Goal: Task Accomplishment & Management: Use online tool/utility

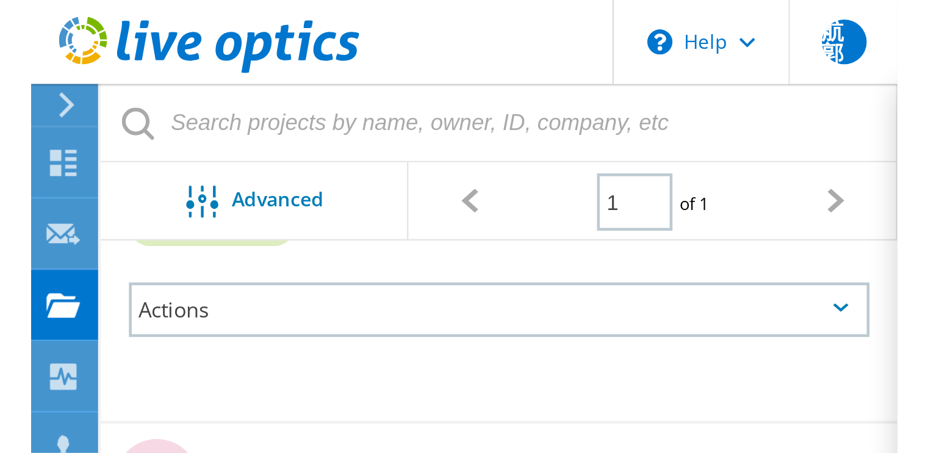
scroll to position [108, 0]
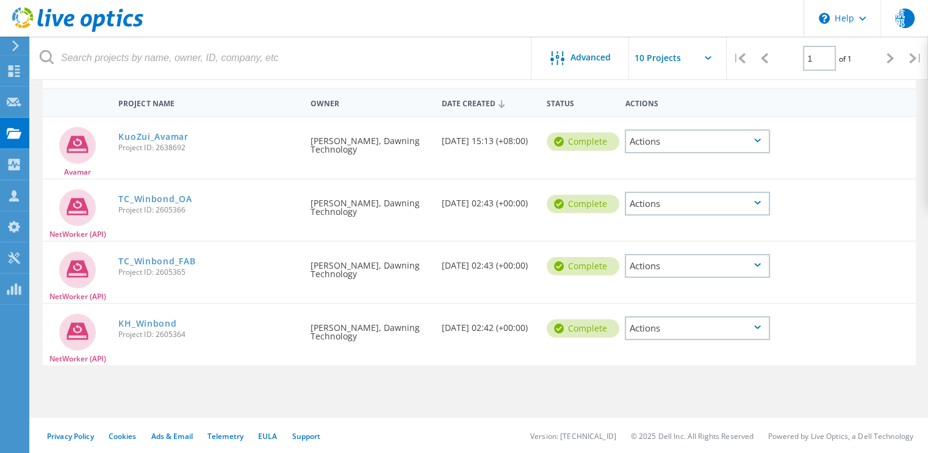
click at [15, 40] on icon at bounding box center [15, 45] width 9 height 11
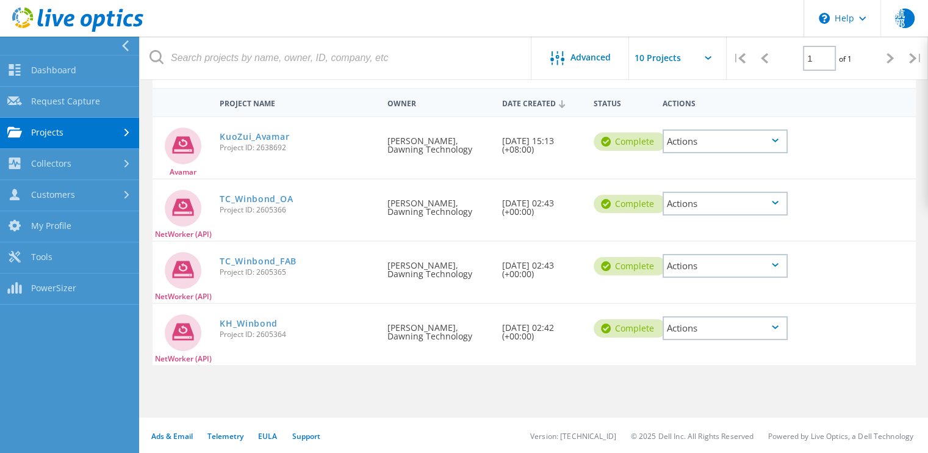
click at [65, 131] on link "Projects" at bounding box center [69, 133] width 139 height 31
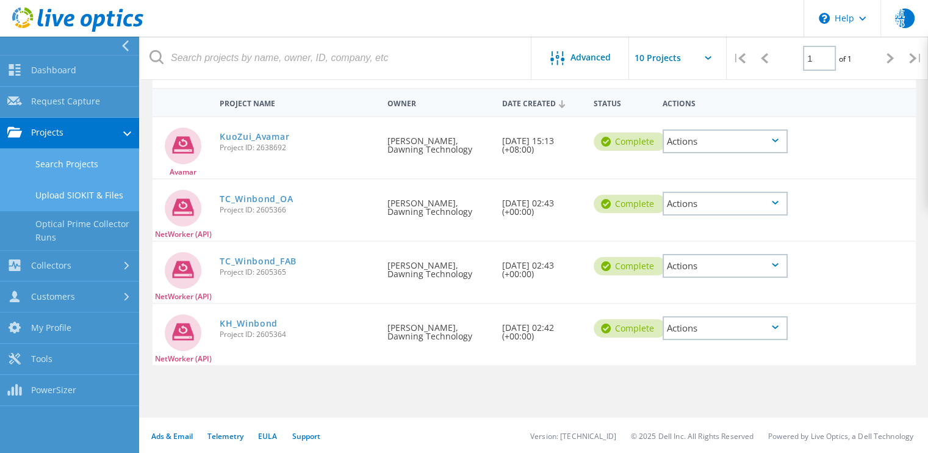
click at [76, 194] on link "Upload SIOKIT & Files" at bounding box center [69, 195] width 139 height 31
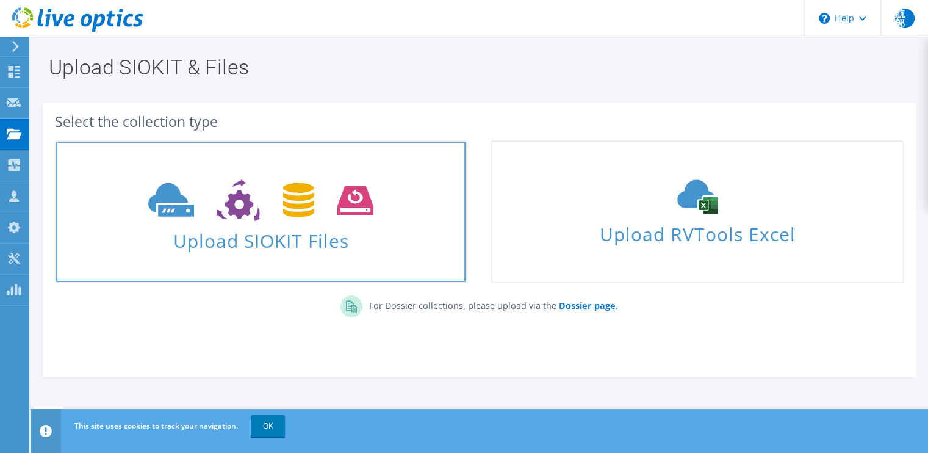
click at [371, 243] on span "Upload SIOKIT Files" at bounding box center [261, 237] width 410 height 26
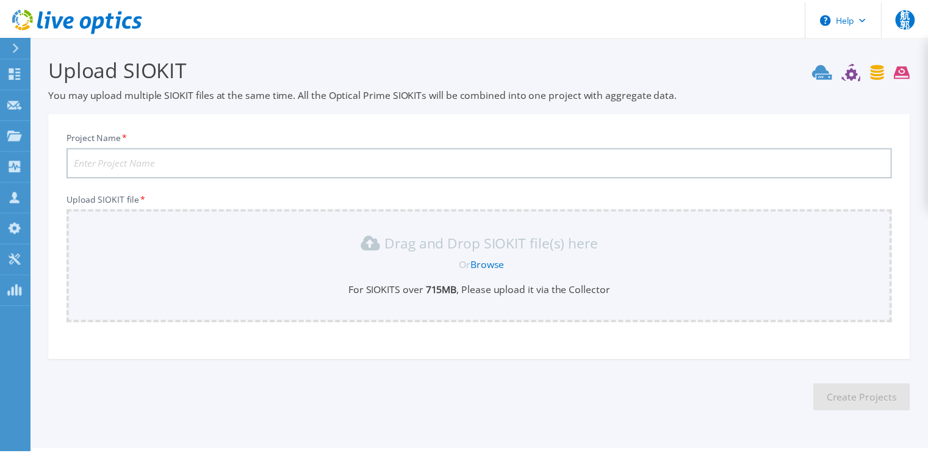
scroll to position [32, 0]
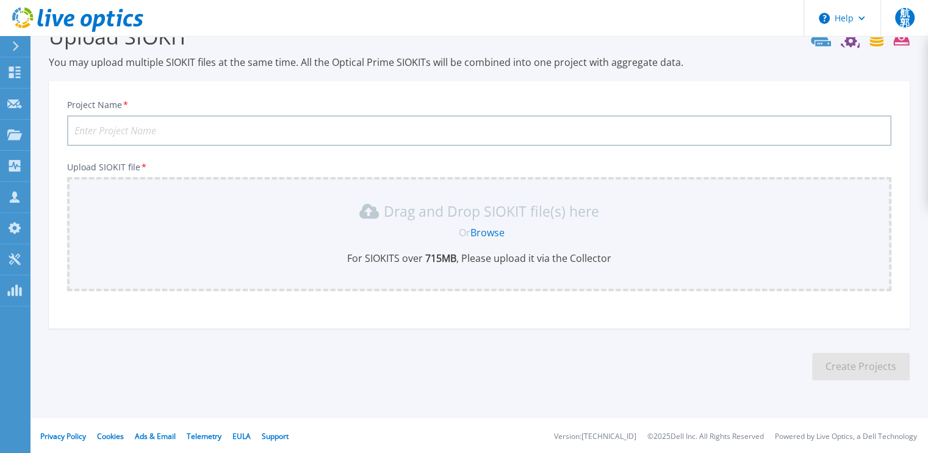
click at [496, 230] on link "Browse" at bounding box center [488, 232] width 34 height 13
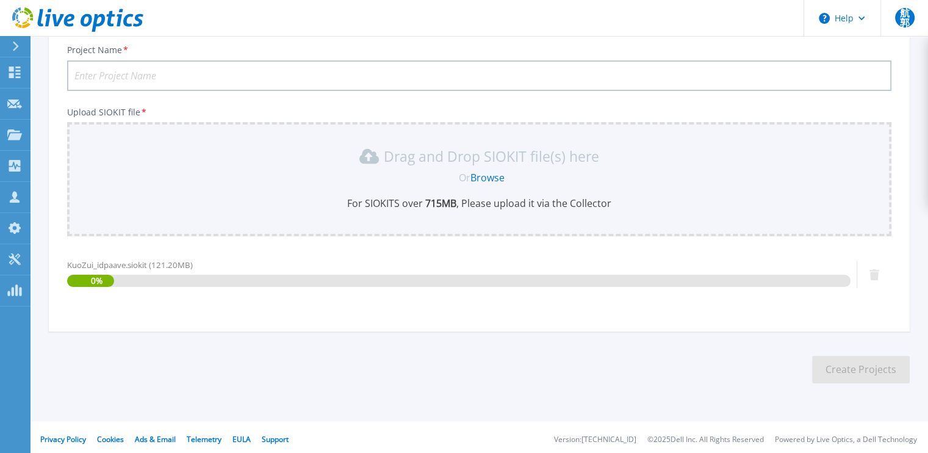
scroll to position [90, 0]
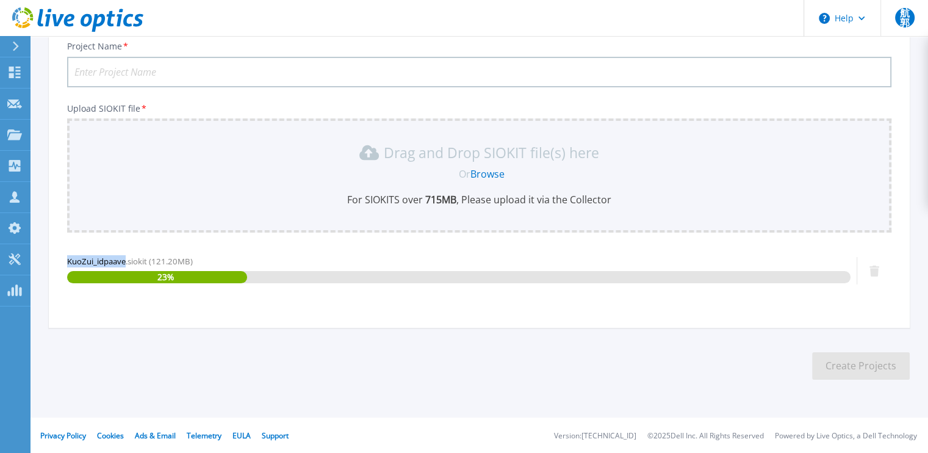
drag, startPoint x: 68, startPoint y: 260, endPoint x: 125, endPoint y: 263, distance: 56.9
click at [125, 263] on span "KuoZui_idpaave.siokit (121.20MB)" at bounding box center [130, 261] width 126 height 11
copy span "KuoZui_idpaave"
click at [126, 68] on input "Project Name *" at bounding box center [479, 72] width 825 height 31
paste input "KuoZuiidpaave"
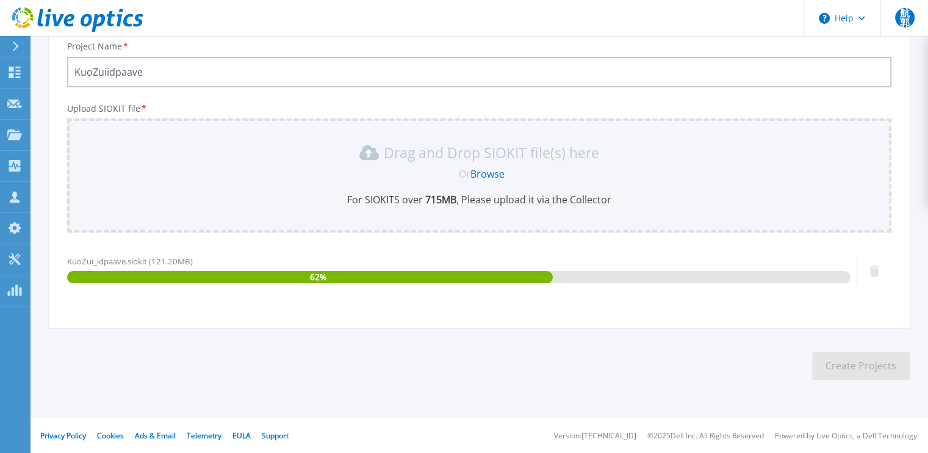
click at [105, 73] on input "KuoZuiidpaave" at bounding box center [479, 72] width 825 height 31
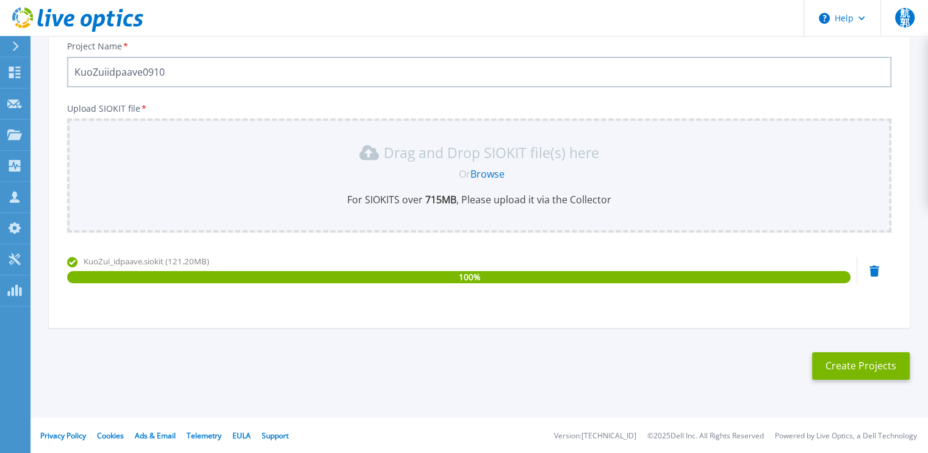
click at [105, 73] on input "KuoZuiidpaave0910" at bounding box center [479, 72] width 825 height 31
type input "KuoZuiidpaave0910"
click at [856, 363] on button "Create Projects" at bounding box center [862, 365] width 98 height 27
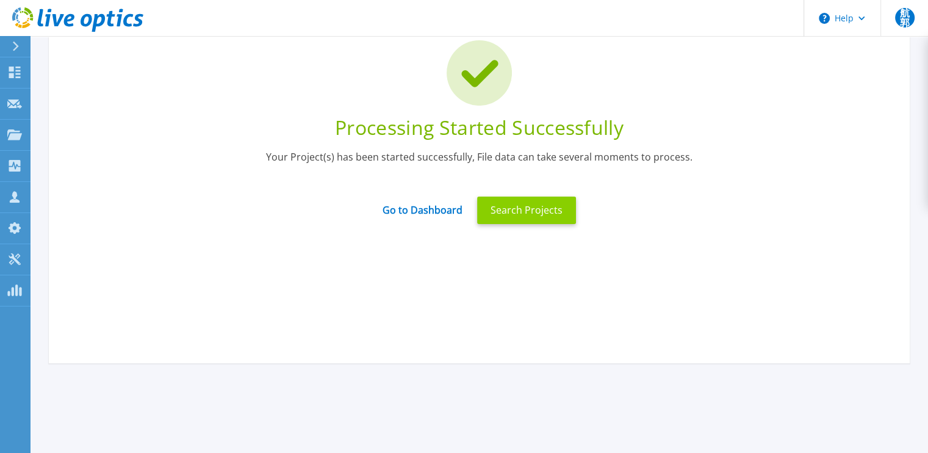
click at [503, 200] on button "Search Projects" at bounding box center [526, 210] width 99 height 27
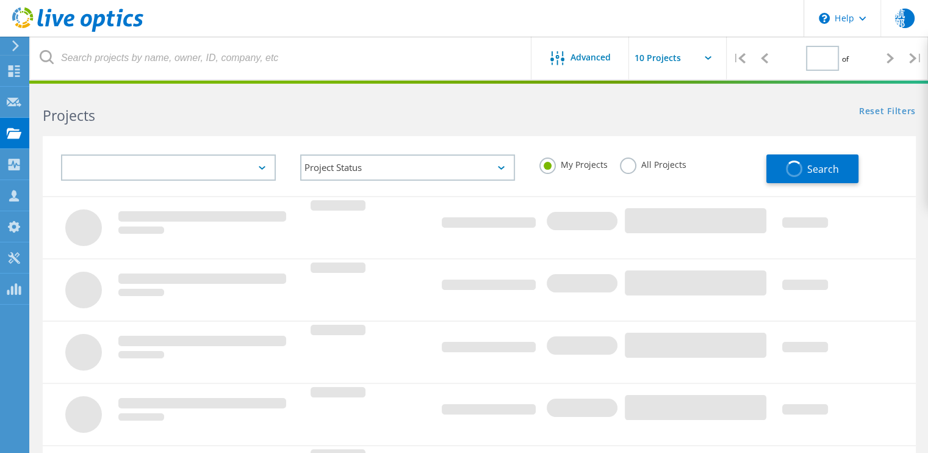
type input "1"
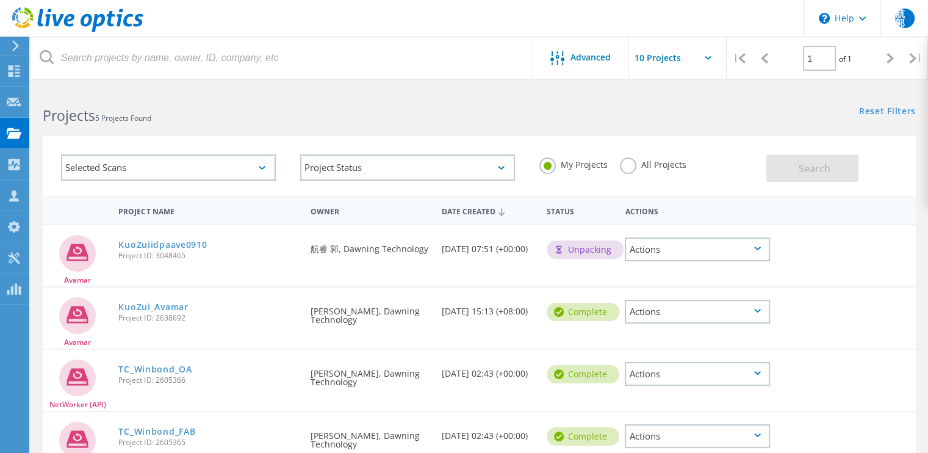
click at [20, 46] on icon at bounding box center [15, 45] width 9 height 11
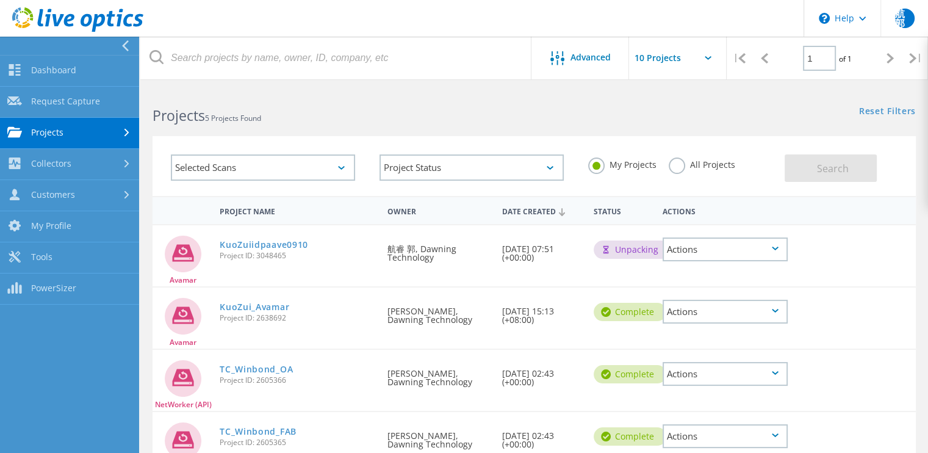
click at [90, 134] on link "Projects" at bounding box center [69, 133] width 139 height 31
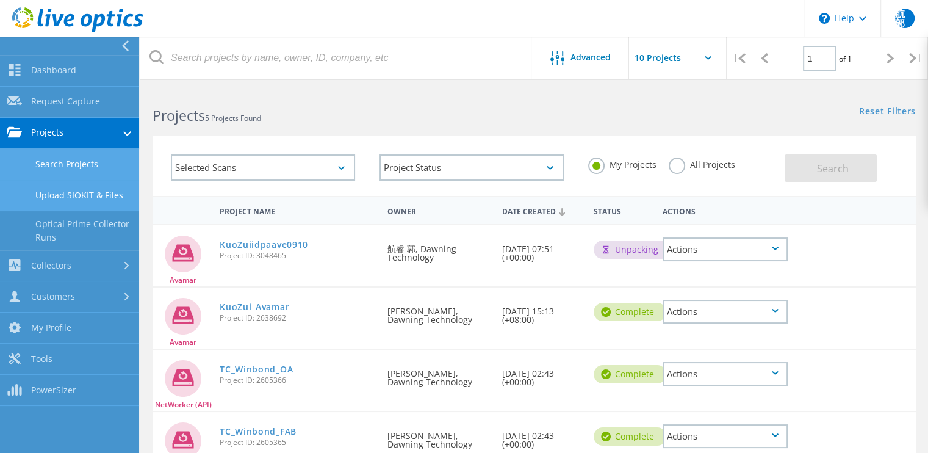
click at [78, 186] on link "Upload SIOKIT & Files" at bounding box center [69, 195] width 139 height 31
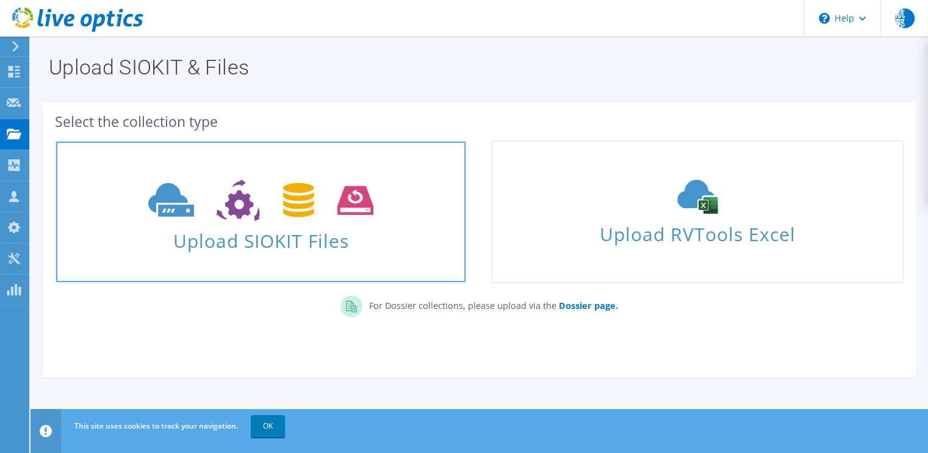
click at [398, 240] on span "Upload SIOKIT Files" at bounding box center [261, 237] width 410 height 26
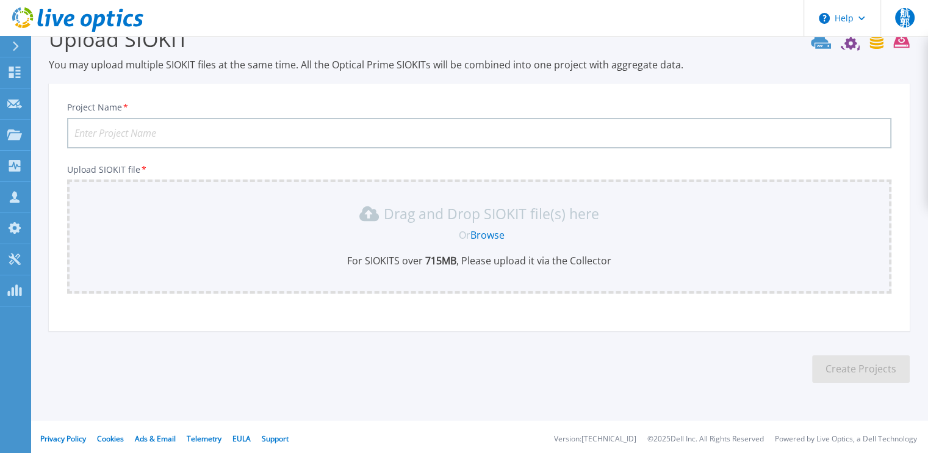
scroll to position [32, 0]
click at [484, 232] on link "Browse" at bounding box center [488, 232] width 34 height 13
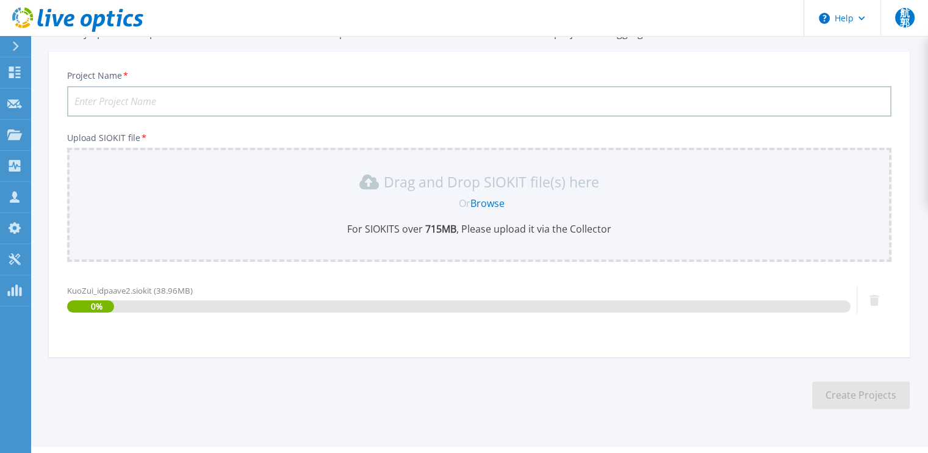
scroll to position [90, 0]
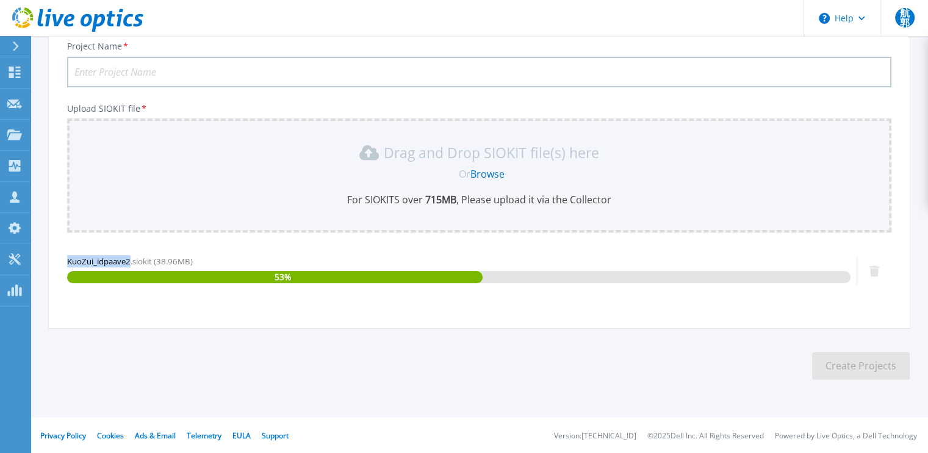
drag, startPoint x: 68, startPoint y: 261, endPoint x: 131, endPoint y: 262, distance: 62.9
click at [131, 262] on span "KuoZui_idpaave2.siokit (38.96MB)" at bounding box center [130, 261] width 126 height 11
copy span "KuoZui_idpaave2"
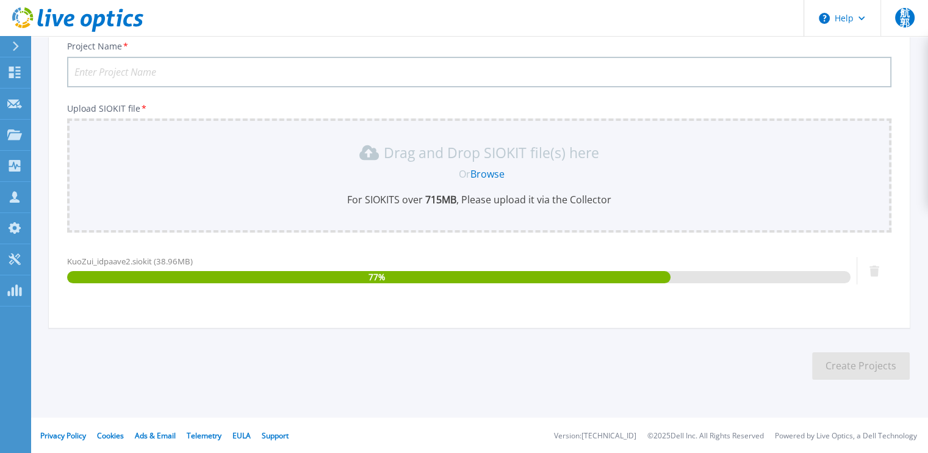
click at [147, 76] on input "Project Name *" at bounding box center [479, 72] width 825 height 31
paste input "KuoZuiidpaave2"
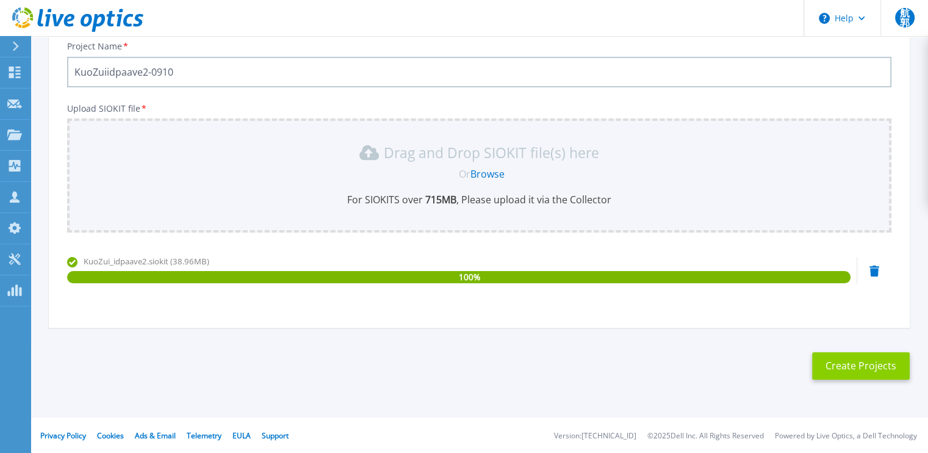
type input "KuoZuiidpaave2-0910"
click at [836, 361] on button "Create Projects" at bounding box center [862, 365] width 98 height 27
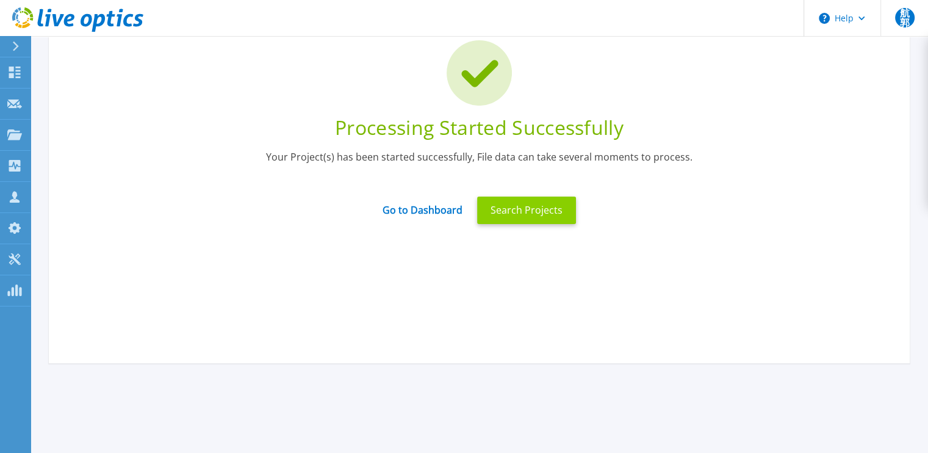
click at [494, 214] on button "Search Projects" at bounding box center [526, 210] width 99 height 27
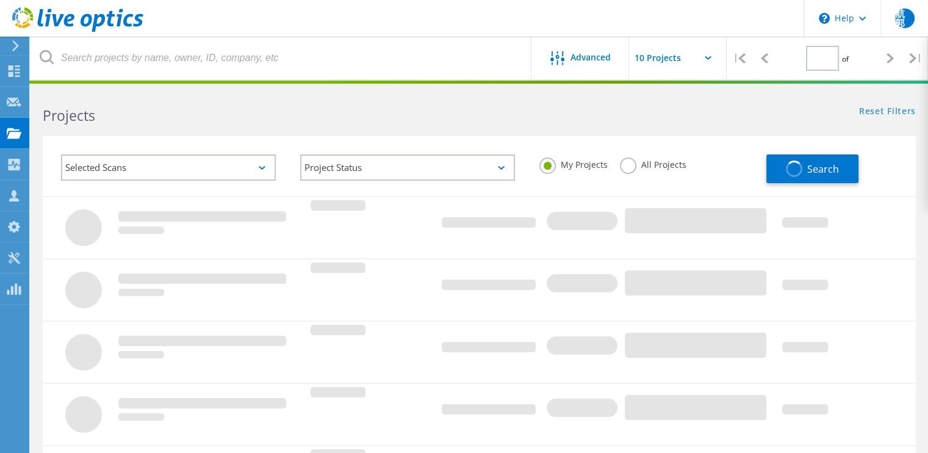
type input "1"
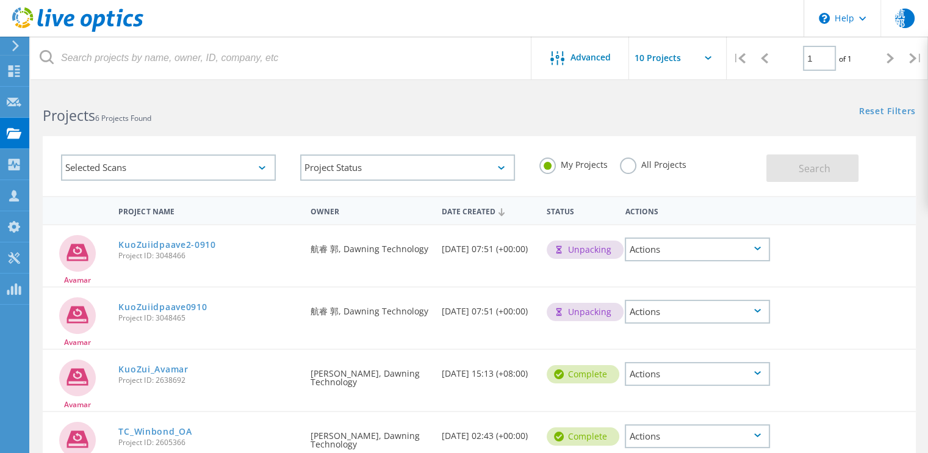
click at [686, 244] on div "Actions" at bounding box center [697, 249] width 145 height 24
click at [267, 328] on div "KuoZuiidpaave0910 Project ID: 3048465" at bounding box center [208, 311] width 192 height 46
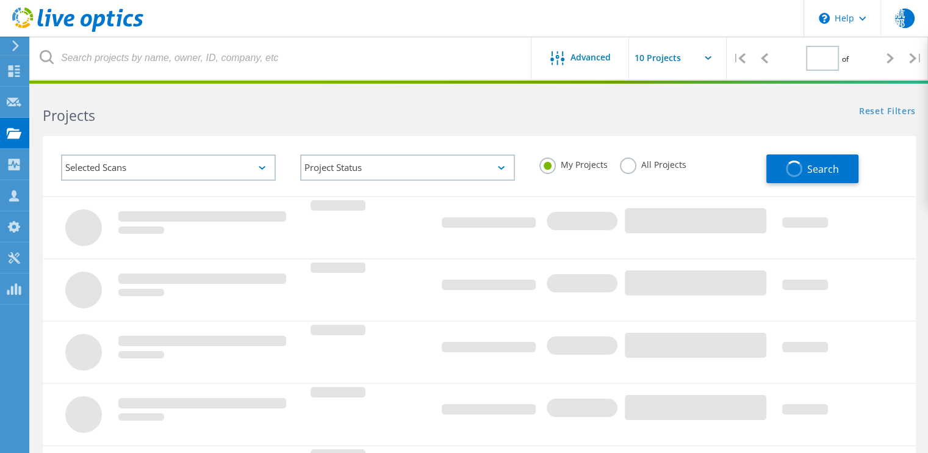
type input "1"
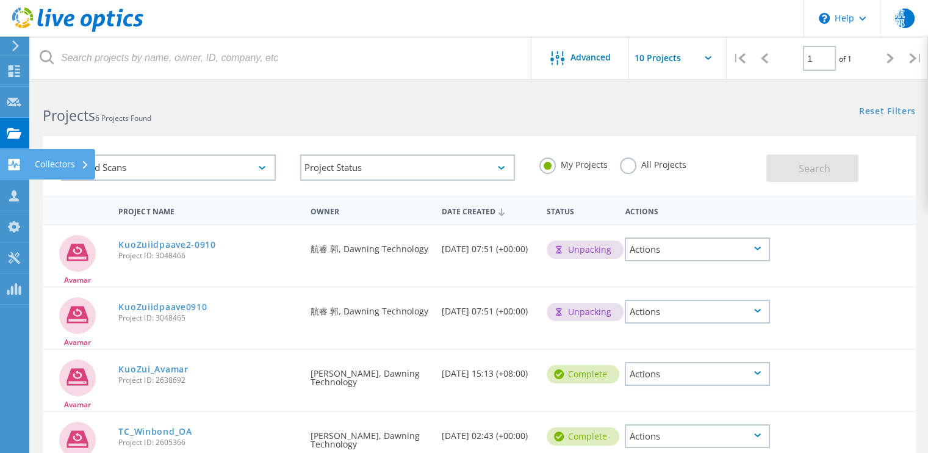
click at [18, 161] on use at bounding box center [15, 165] width 12 height 12
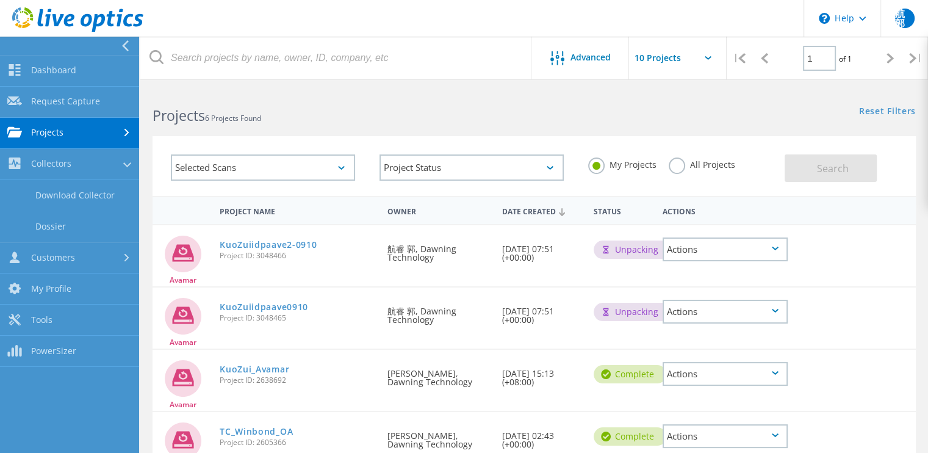
click at [71, 136] on link "Projects" at bounding box center [69, 133] width 139 height 31
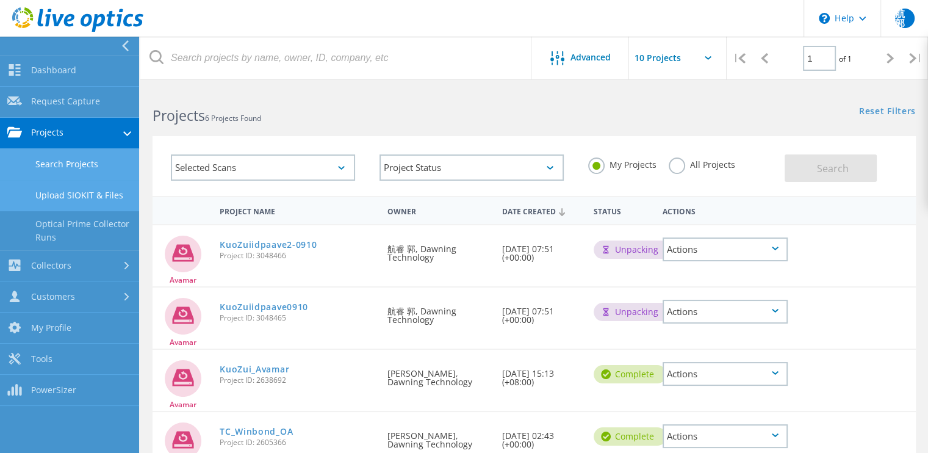
click at [63, 189] on link "Upload SIOKIT & Files" at bounding box center [69, 195] width 139 height 31
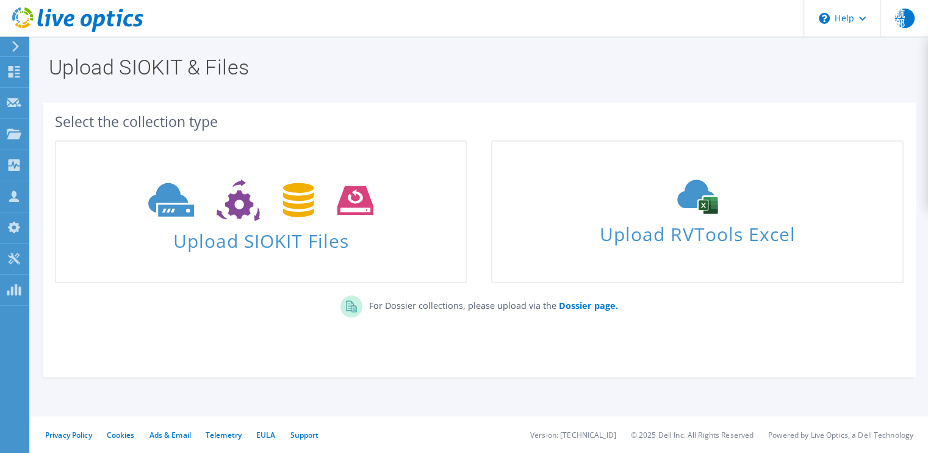
click at [63, 164] on link "Upload SIOKIT Files" at bounding box center [261, 211] width 412 height 143
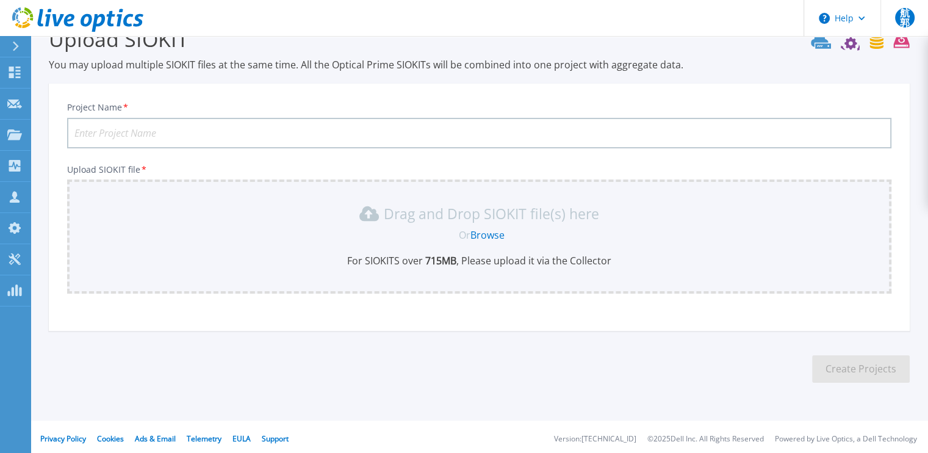
scroll to position [32, 0]
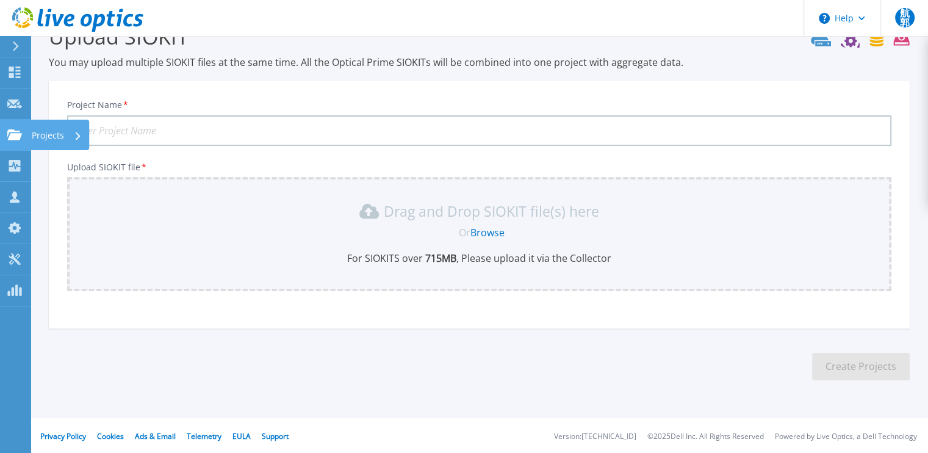
click at [15, 136] on icon at bounding box center [14, 134] width 15 height 10
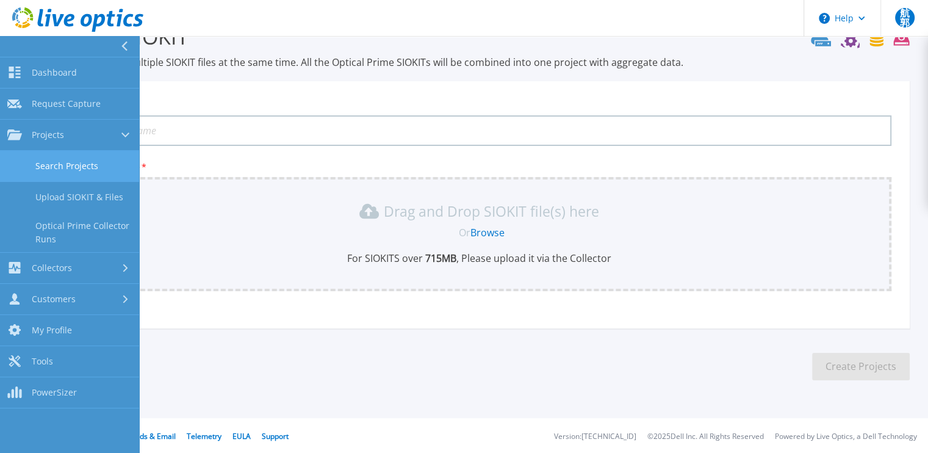
click at [56, 171] on link "Search Projects" at bounding box center [69, 166] width 139 height 31
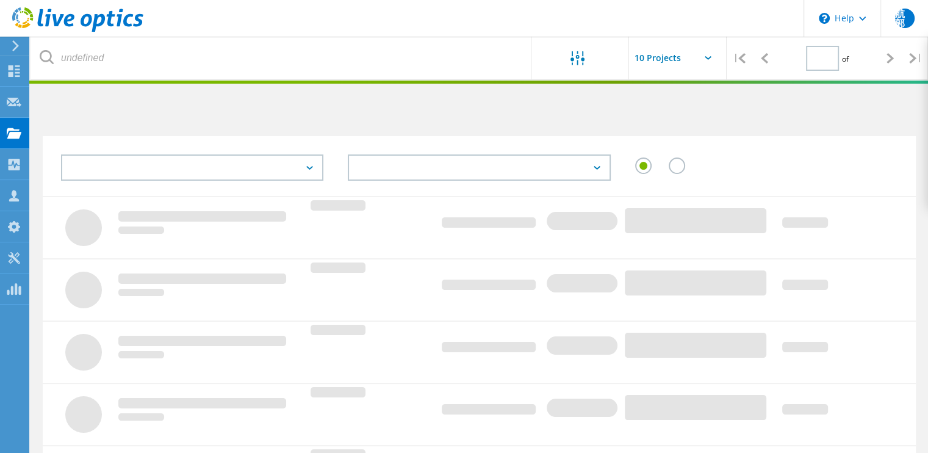
type input "1"
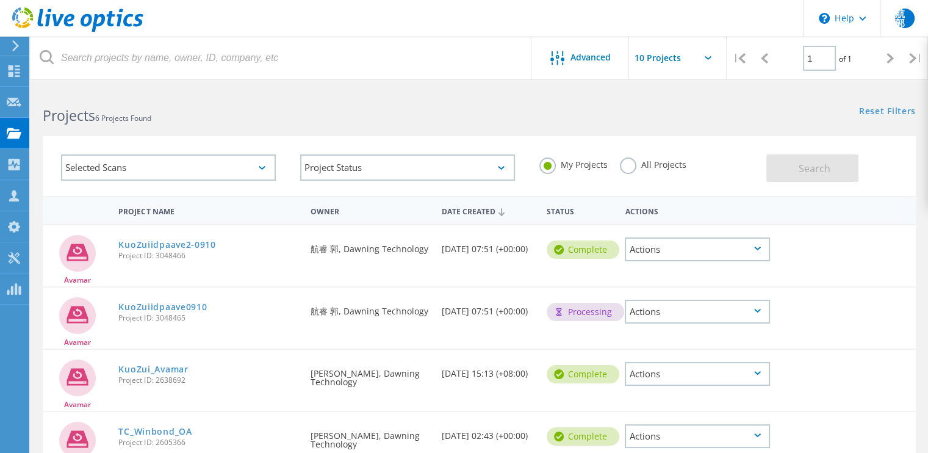
click at [668, 248] on div "Actions" at bounding box center [697, 249] width 145 height 24
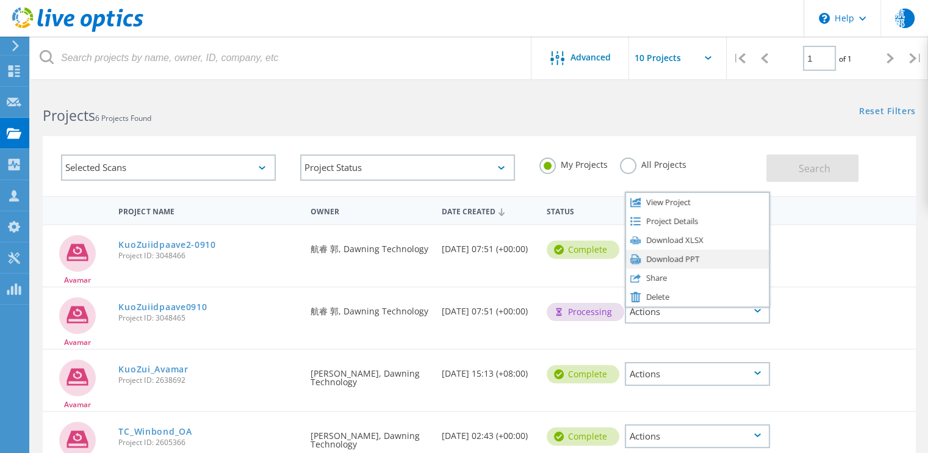
click at [689, 258] on div "Download PPT" at bounding box center [697, 259] width 143 height 19
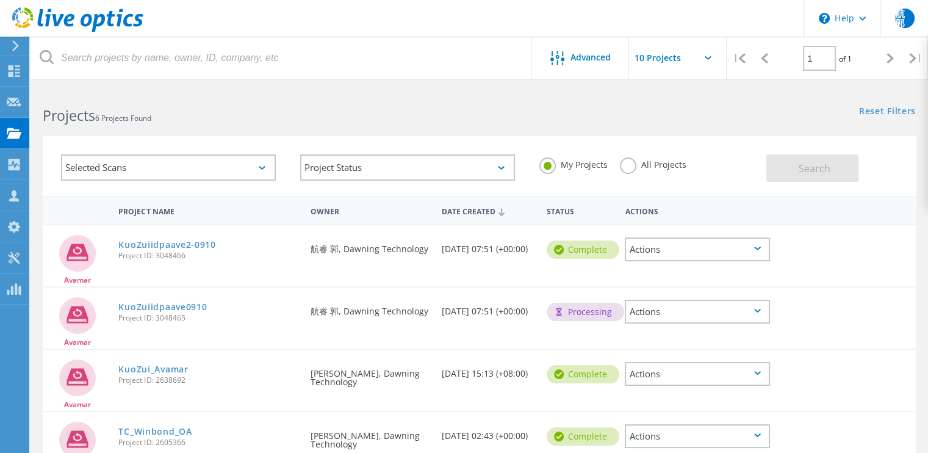
click at [703, 248] on div "Actions" at bounding box center [697, 249] width 145 height 24
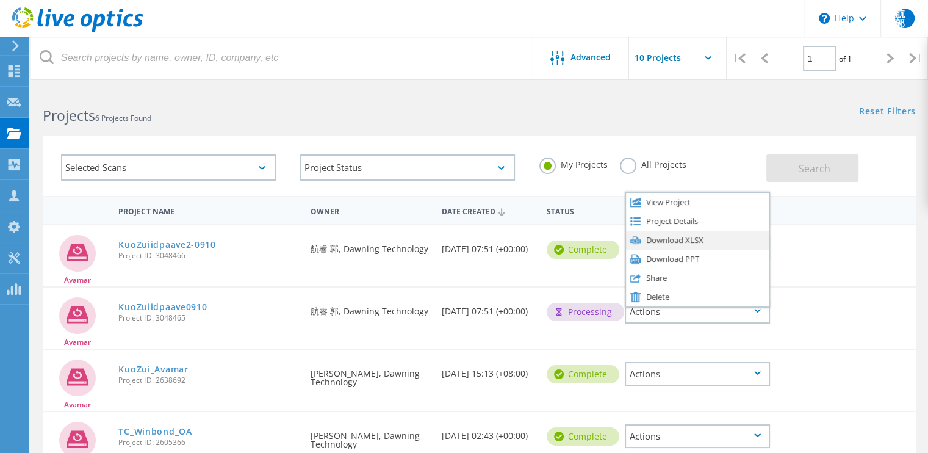
click at [708, 239] on div "Download XLSX" at bounding box center [697, 240] width 143 height 19
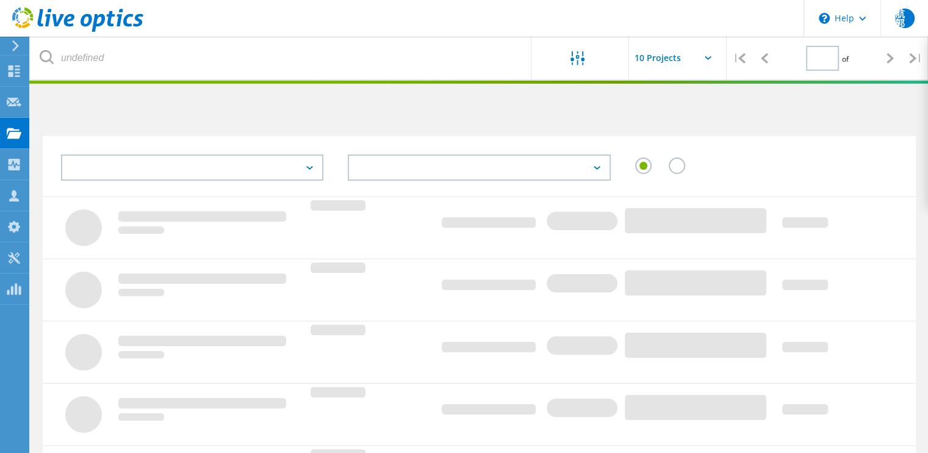
type input "1"
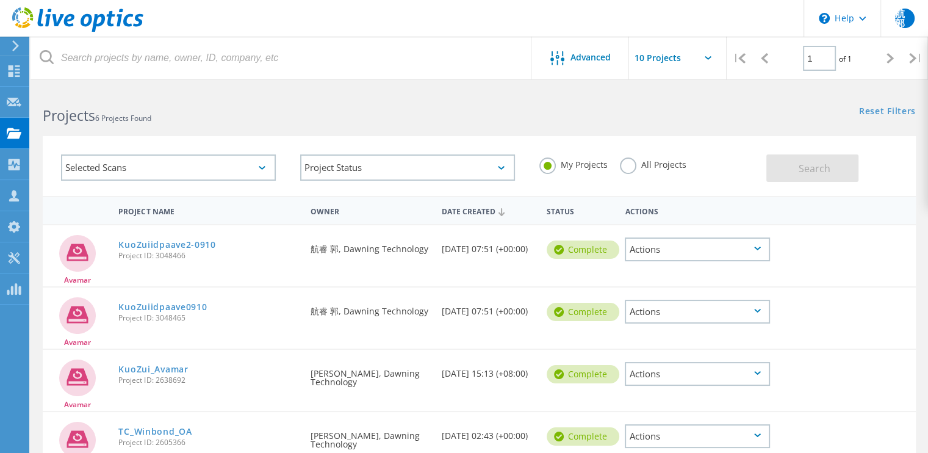
click at [702, 302] on div "Actions" at bounding box center [697, 312] width 145 height 24
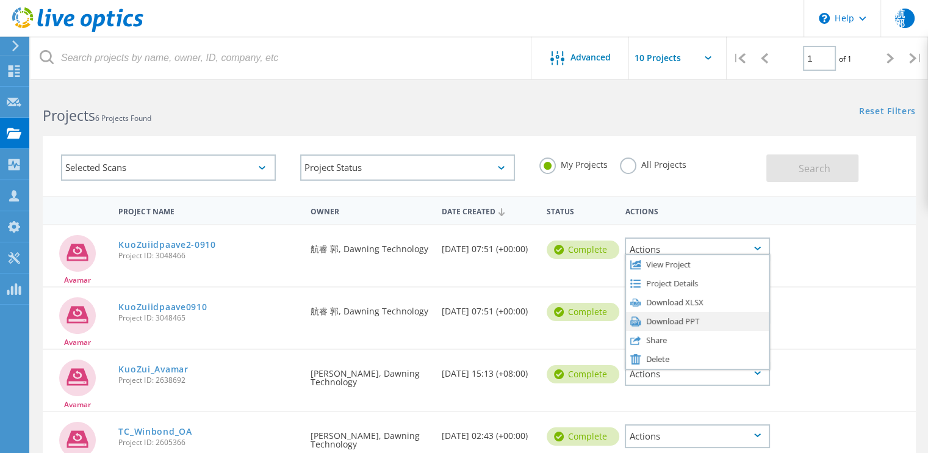
click at [675, 318] on div "Download PPT" at bounding box center [697, 321] width 143 height 19
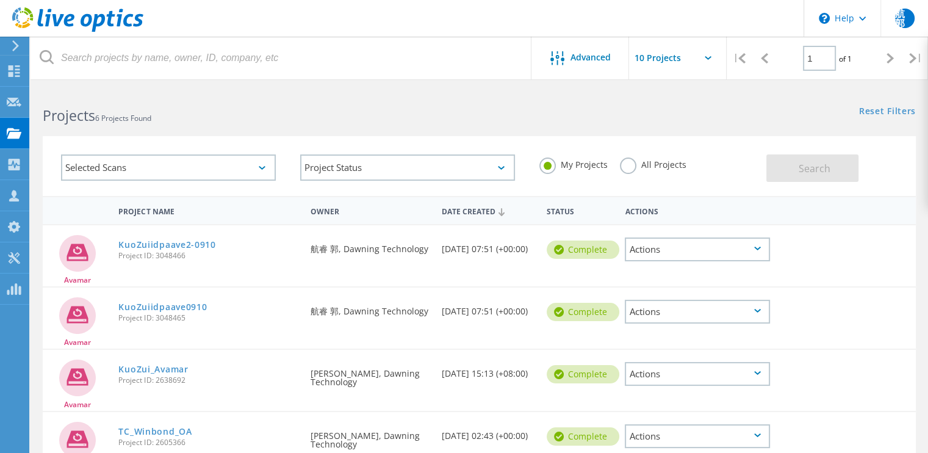
click at [676, 313] on div "Actions" at bounding box center [697, 312] width 145 height 24
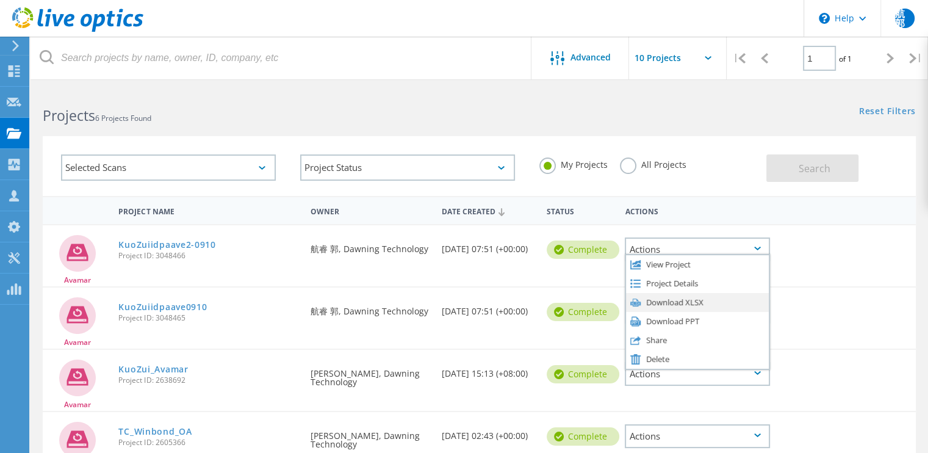
click at [676, 302] on div "Download XLSX" at bounding box center [697, 302] width 143 height 19
